Goal: Information Seeking & Learning: Learn about a topic

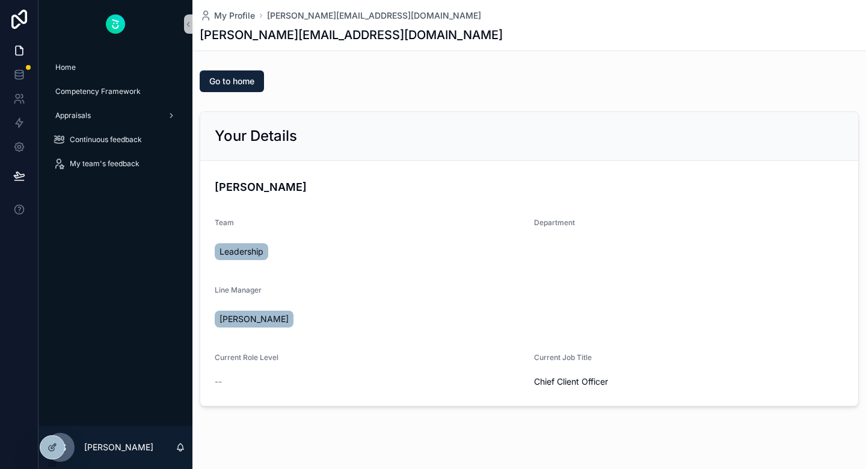
scroll to position [19, 0]
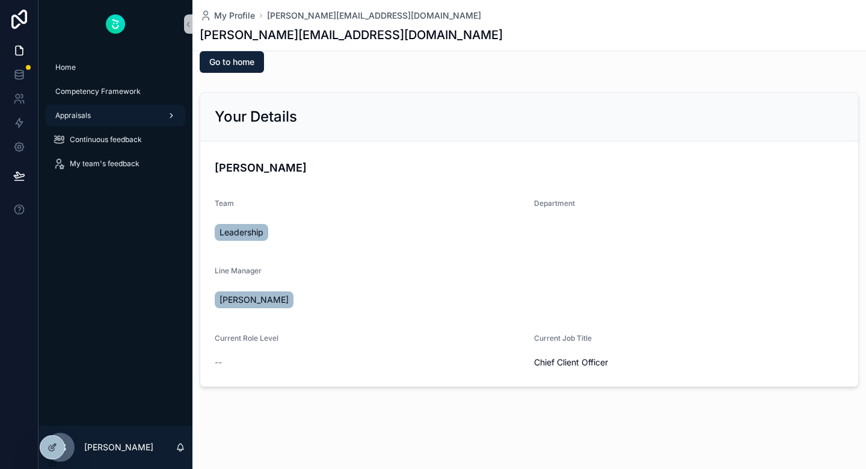
click at [141, 119] on div "Appraisals" at bounding box center [115, 115] width 125 height 19
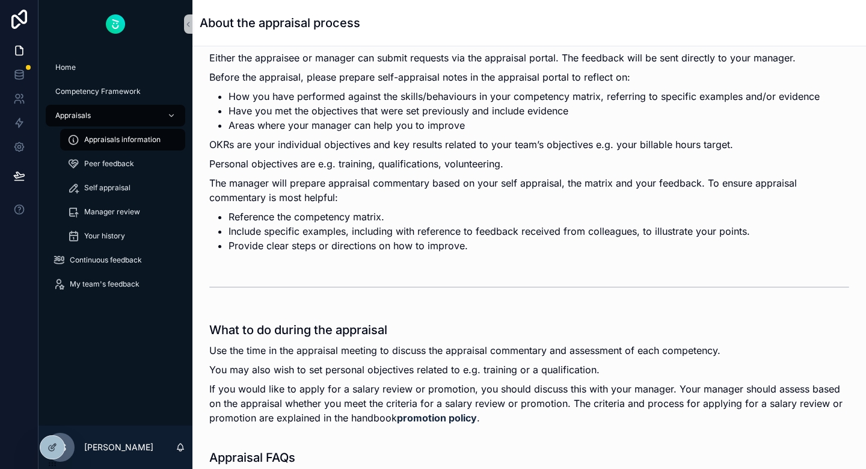
scroll to position [333, 0]
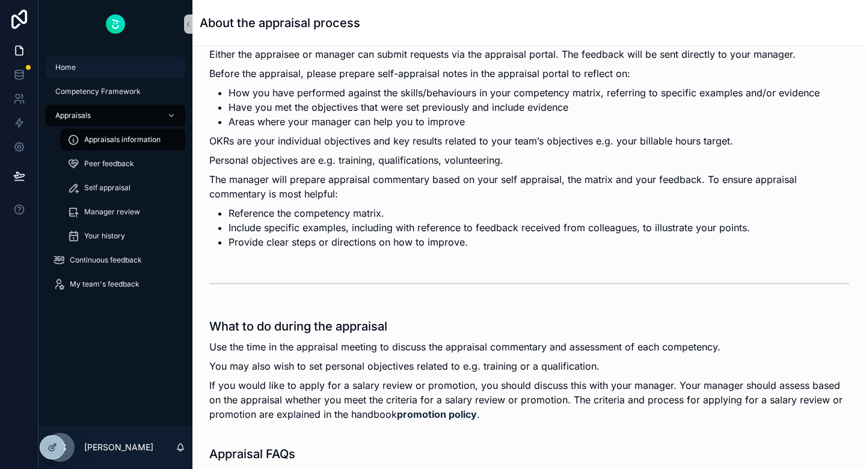
click at [84, 66] on div "Home" at bounding box center [115, 67] width 125 height 19
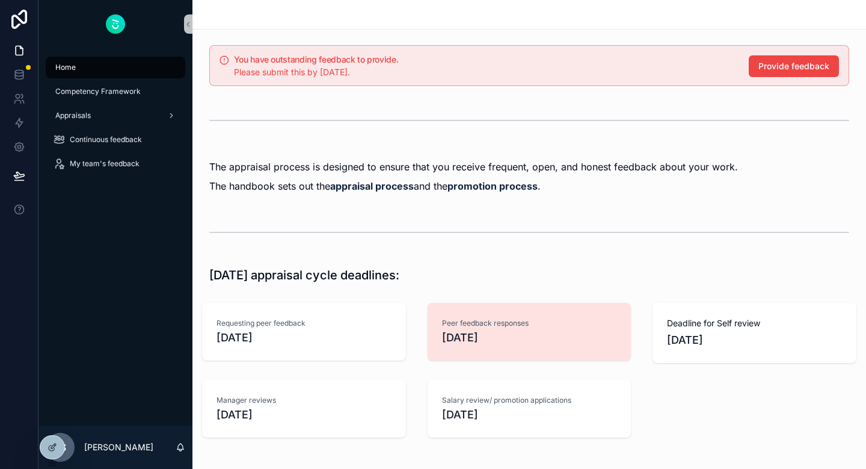
scroll to position [50, 0]
drag, startPoint x: 494, startPoint y: 413, endPoint x: 435, endPoint y: 413, distance: 59.0
click at [435, 413] on div "Salary review/ promotion applications [DATE]" at bounding box center [530, 409] width 204 height 58
click at [410, 412] on div "Manager reviews [DATE]" at bounding box center [304, 408] width 218 height 67
click at [424, 398] on div "Salary review/ promotion applications [DATE]" at bounding box center [530, 408] width 218 height 67
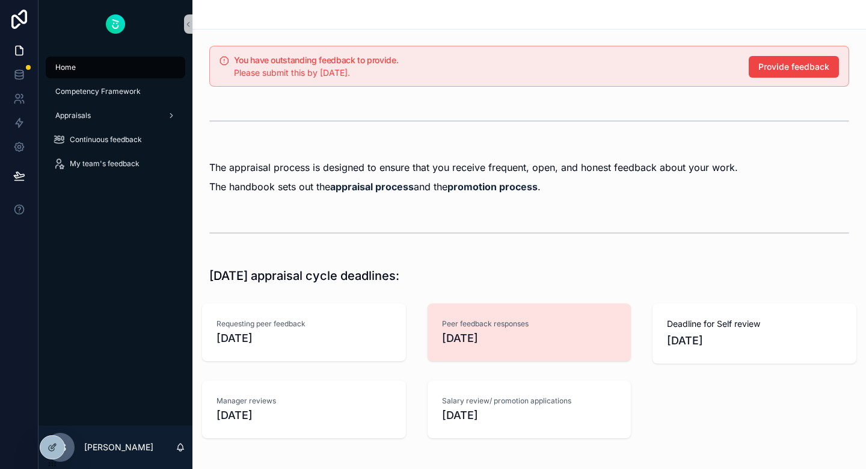
click at [421, 401] on div "Salary review/ promotion applications [DATE]" at bounding box center [530, 408] width 218 height 67
